Goal: Use online tool/utility: Utilize a website feature to perform a specific function

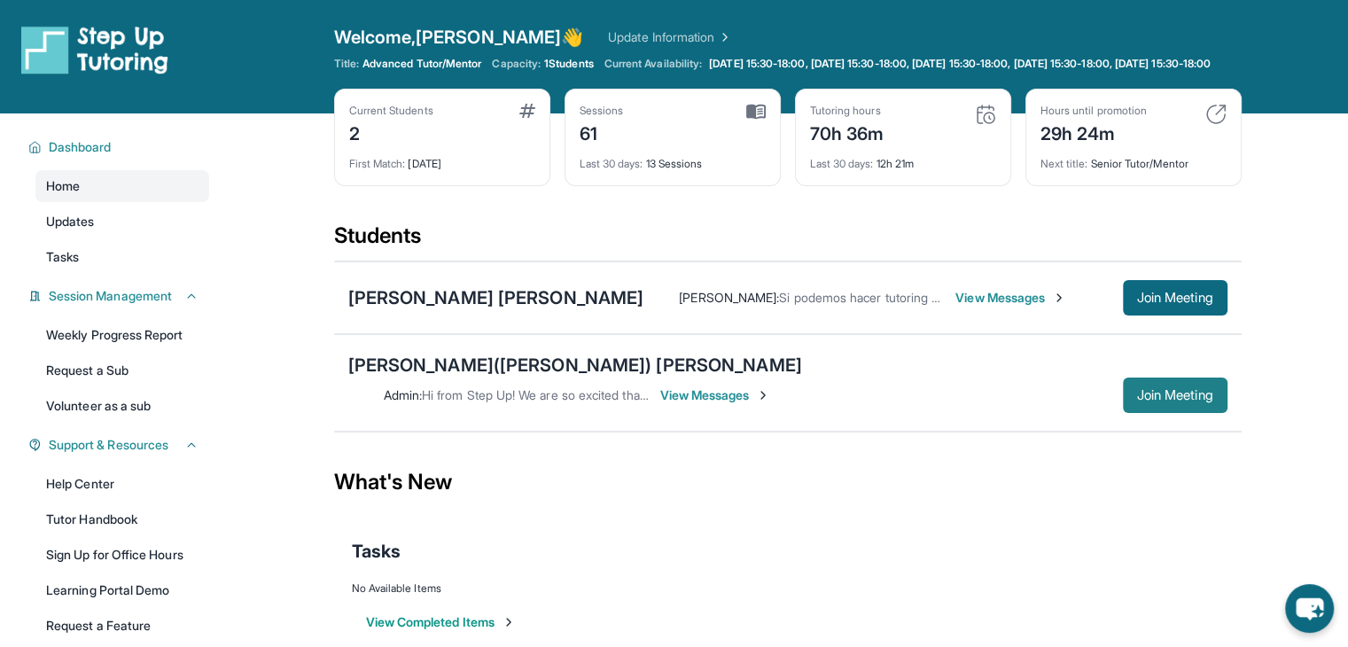
click at [1142, 390] on span "Join Meeting" at bounding box center [1175, 395] width 76 height 11
click at [1153, 390] on span "Join Meeting" at bounding box center [1175, 395] width 76 height 11
click at [1137, 390] on span "Join Meeting" at bounding box center [1175, 395] width 76 height 11
click at [1197, 390] on span "Join Meeting" at bounding box center [1175, 395] width 76 height 11
